Goal: Navigation & Orientation: Find specific page/section

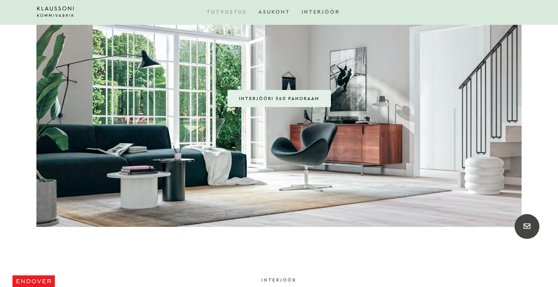
scroll to position [1388, 0]
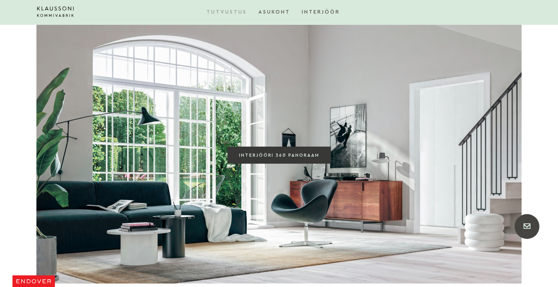
click at [290, 154] on span "INTERJÖÖRI 360 PANORAAM" at bounding box center [279, 154] width 80 height 5
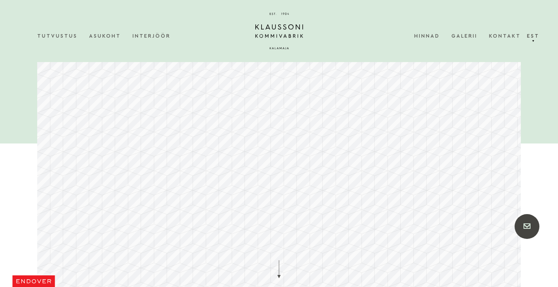
scroll to position [36, 0]
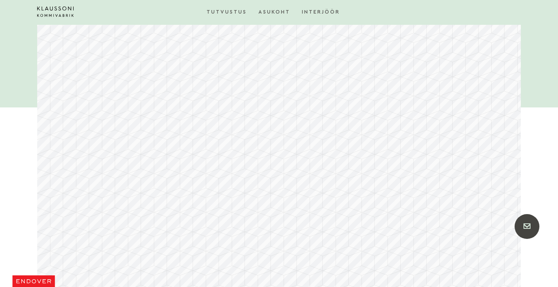
drag, startPoint x: 316, startPoint y: 171, endPoint x: 324, endPoint y: 113, distance: 58.4
click at [324, 113] on div at bounding box center [279, 150] width 484 height 273
drag, startPoint x: 405, startPoint y: 133, endPoint x: 121, endPoint y: 106, distance: 286.2
click at [121, 106] on div at bounding box center [279, 150] width 484 height 273
drag, startPoint x: 327, startPoint y: 140, endPoint x: 117, endPoint y: 231, distance: 228.3
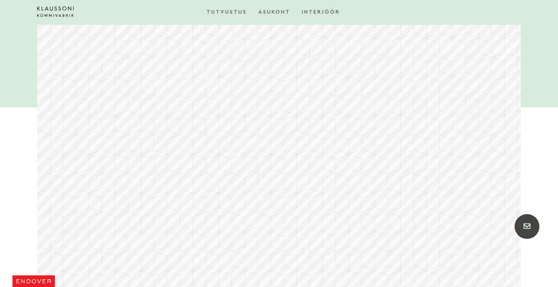
click at [117, 231] on div at bounding box center [279, 150] width 484 height 273
drag, startPoint x: 392, startPoint y: 174, endPoint x: 160, endPoint y: 196, distance: 232.4
click at [159, 196] on div at bounding box center [279, 150] width 484 height 273
drag, startPoint x: 326, startPoint y: 221, endPoint x: 167, endPoint y: 141, distance: 178.2
click at [167, 141] on div at bounding box center [279, 150] width 484 height 273
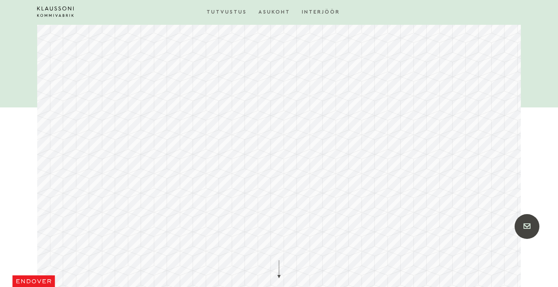
drag, startPoint x: 423, startPoint y: 141, endPoint x: 324, endPoint y: 140, distance: 98.5
click at [324, 140] on div at bounding box center [279, 150] width 484 height 273
click at [396, 130] on div at bounding box center [279, 150] width 484 height 273
click at [403, 110] on div at bounding box center [279, 150] width 484 height 273
drag, startPoint x: 375, startPoint y: 147, endPoint x: 276, endPoint y: 307, distance: 188.0
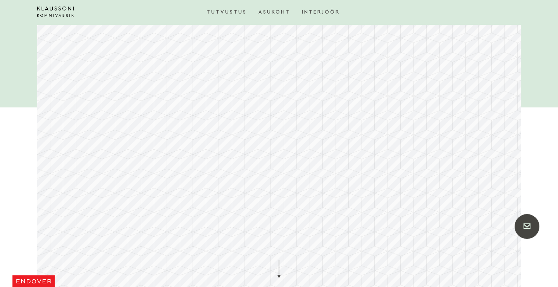
click at [276, 286] on html at bounding box center [279, 242] width 558 height 556
drag, startPoint x: 311, startPoint y: 179, endPoint x: 69, endPoint y: 272, distance: 259.9
click at [69, 272] on div at bounding box center [279, 150] width 484 height 273
drag, startPoint x: 322, startPoint y: 112, endPoint x: 29, endPoint y: 213, distance: 309.8
click at [29, 213] on div "Menüü Tutvustus Asukoht Interjöör Hinnad Galerii Kontakt" at bounding box center [279, 267] width 558 height 506
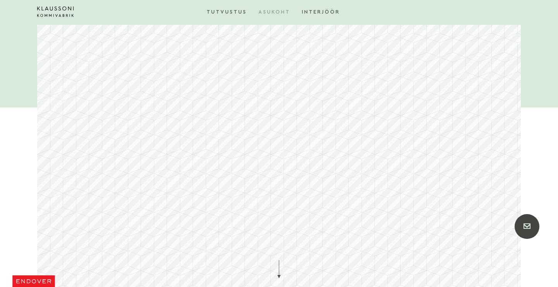
click at [259, 7] on link "Asukoht" at bounding box center [280, 12] width 43 height 24
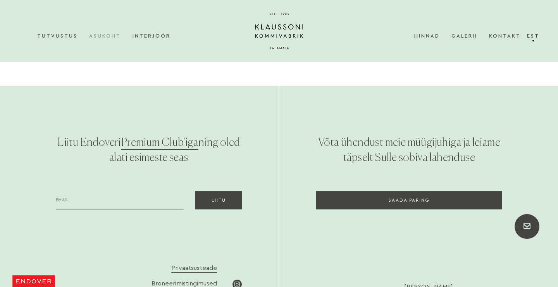
scroll to position [4226, 0]
